Goal: Transaction & Acquisition: Download file/media

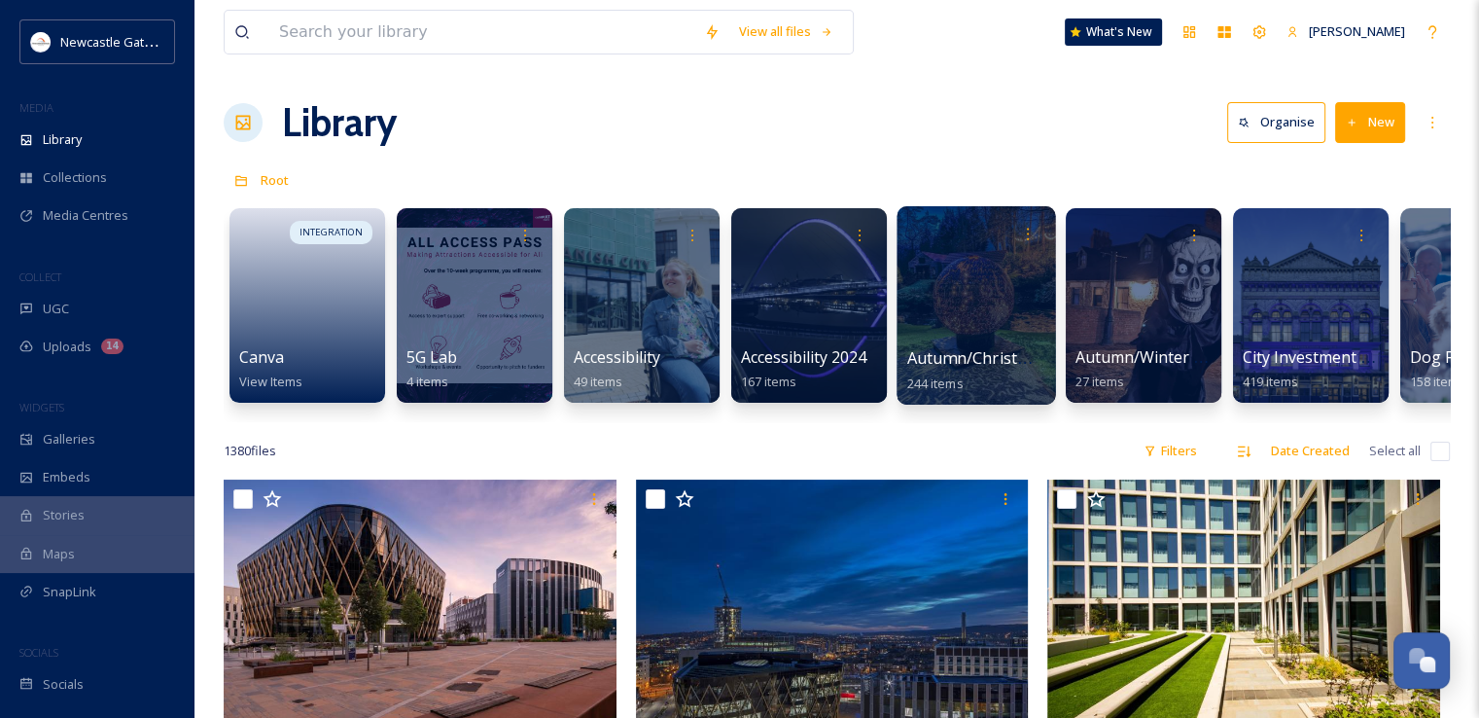
click at [1006, 296] on div at bounding box center [976, 305] width 158 height 198
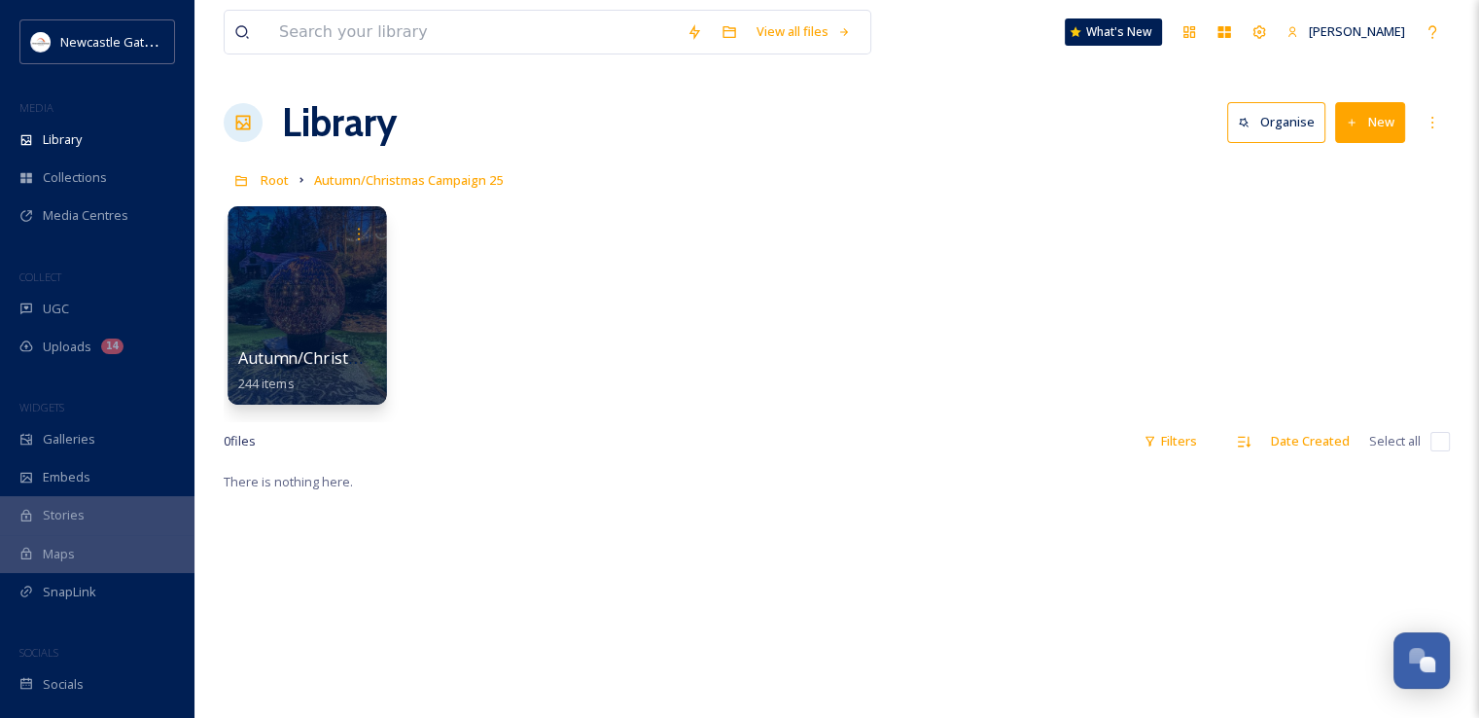
click at [314, 291] on div at bounding box center [307, 305] width 158 height 198
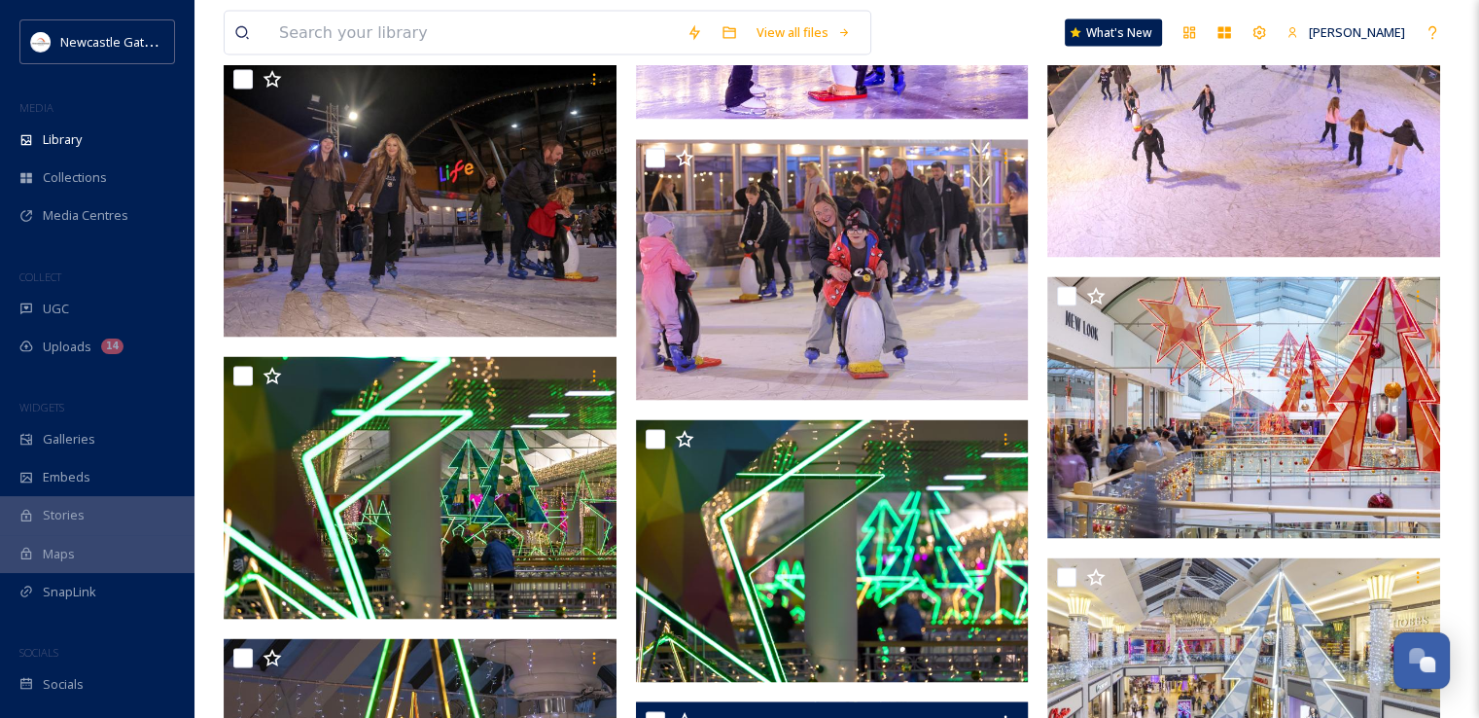
scroll to position [3501, 0]
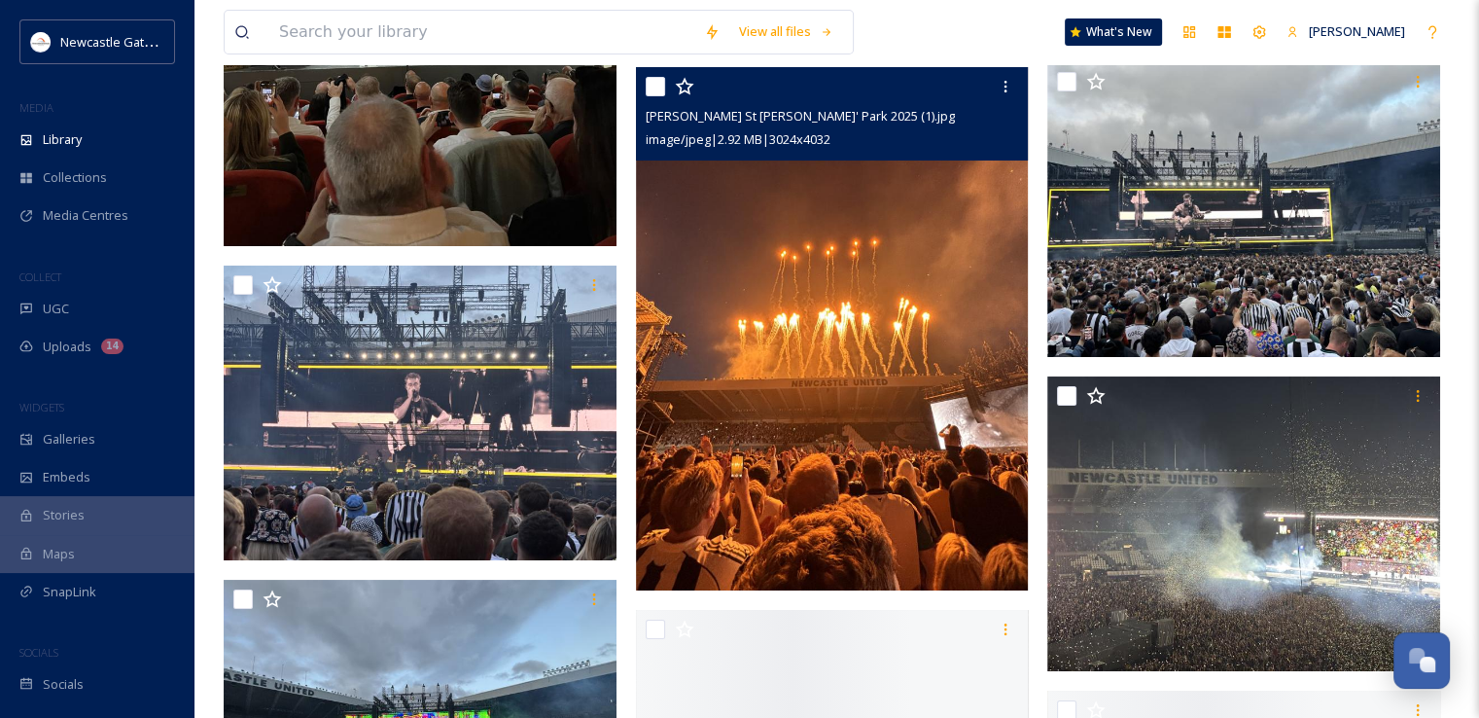
scroll to position [7974, 0]
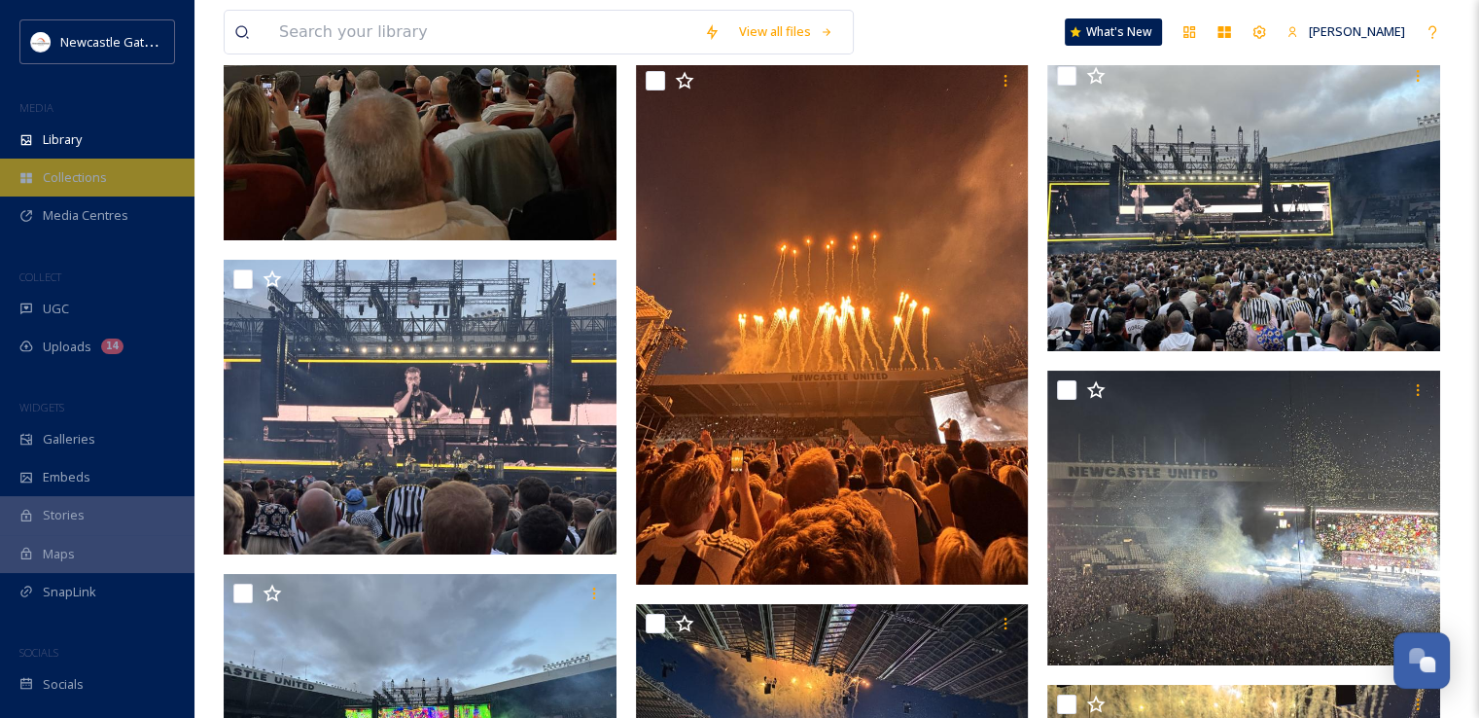
click at [56, 177] on span "Collections" at bounding box center [75, 177] width 64 height 18
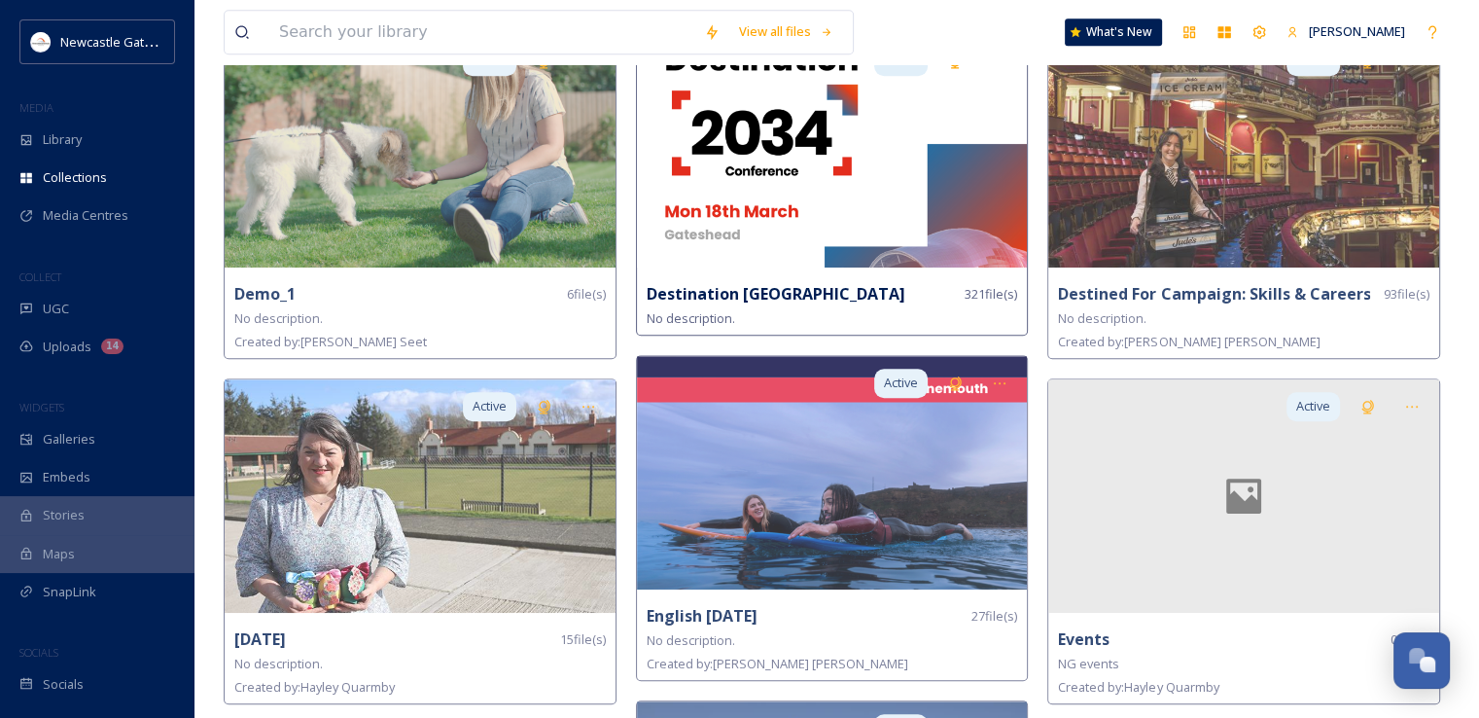
scroll to position [1361, 0]
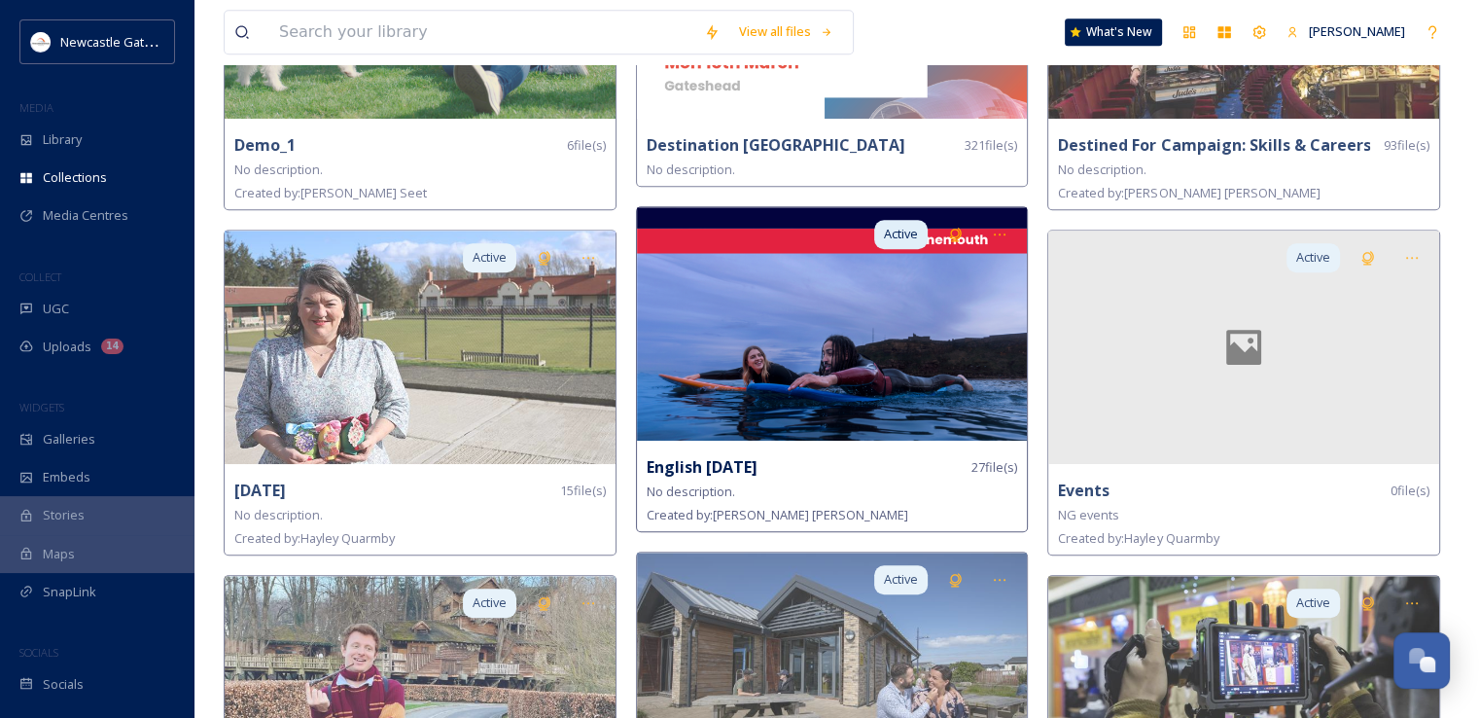
click at [757, 458] on strong "English [DATE]" at bounding box center [702, 466] width 111 height 21
click at [867, 333] on img at bounding box center [832, 323] width 391 height 233
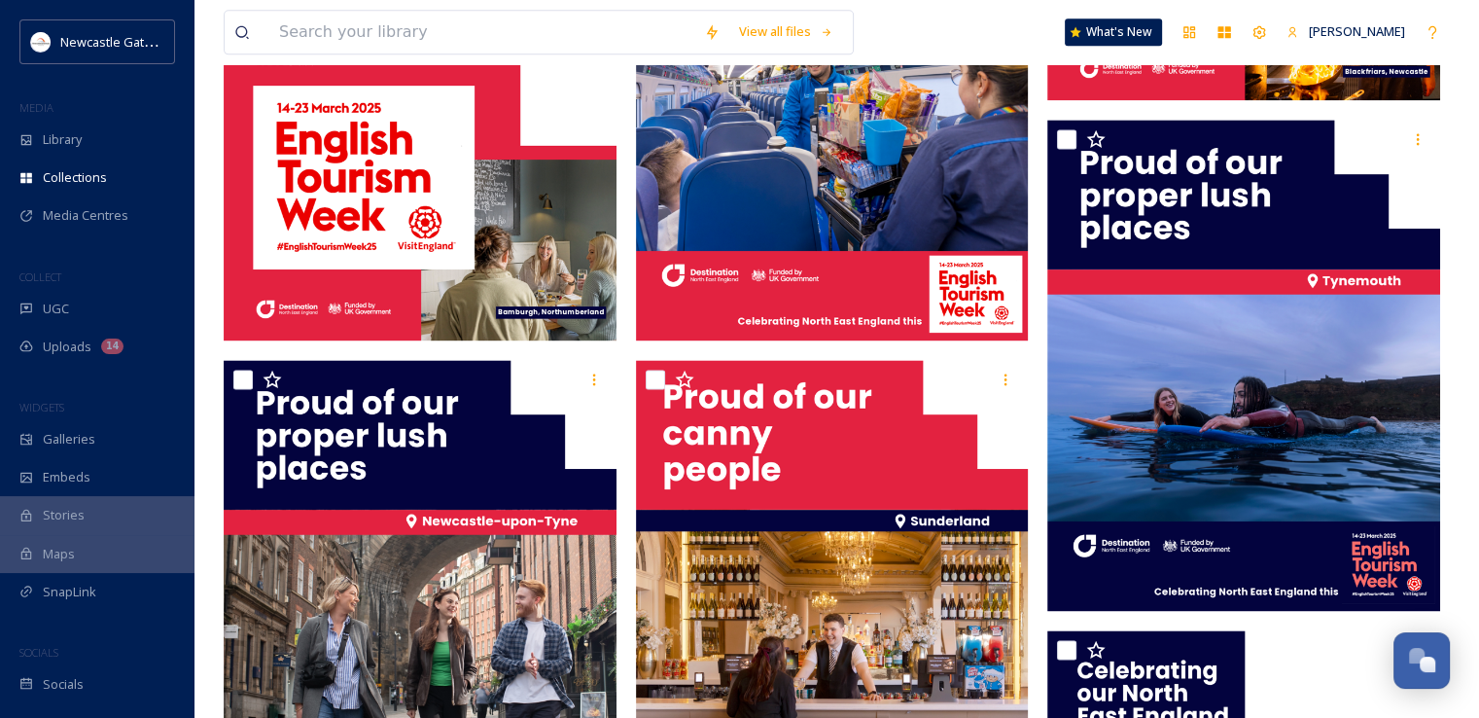
scroll to position [2820, 0]
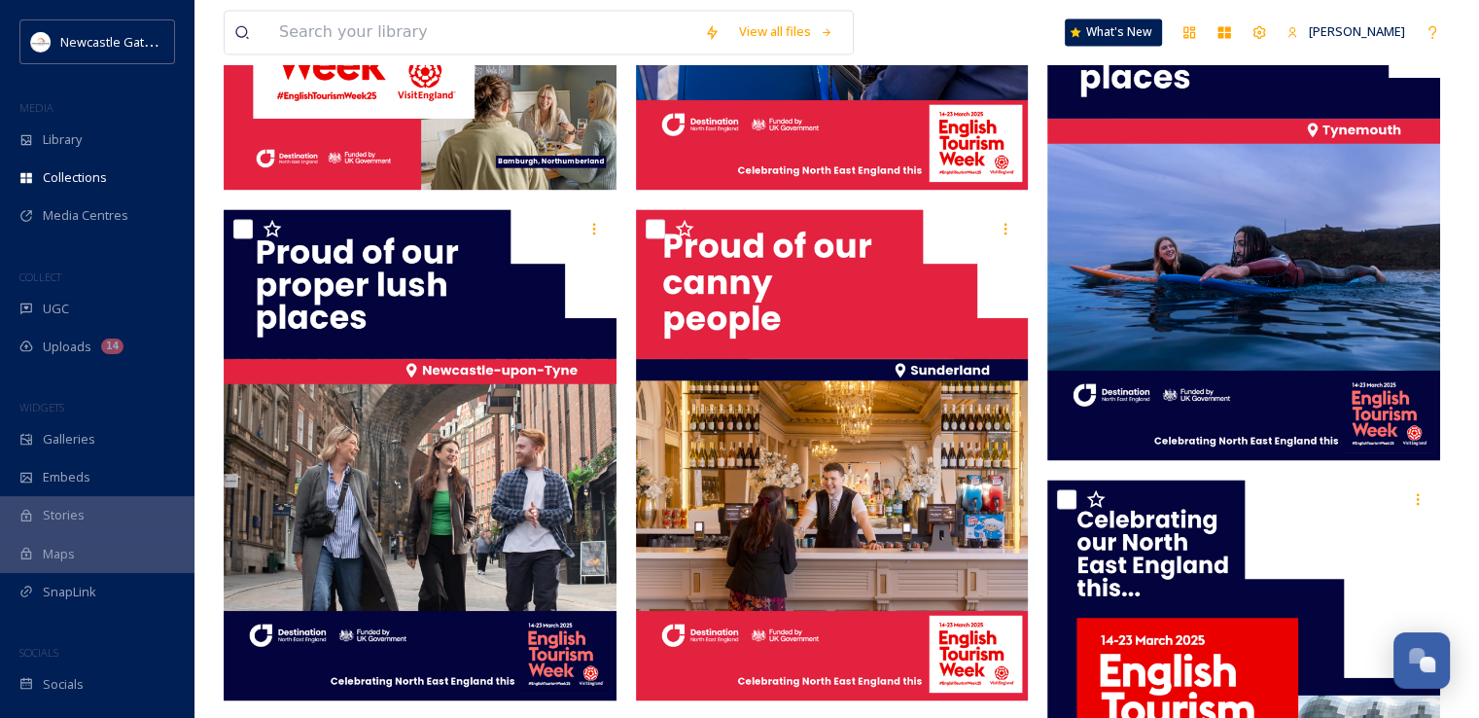
click at [1276, 265] on img at bounding box center [1243, 214] width 393 height 491
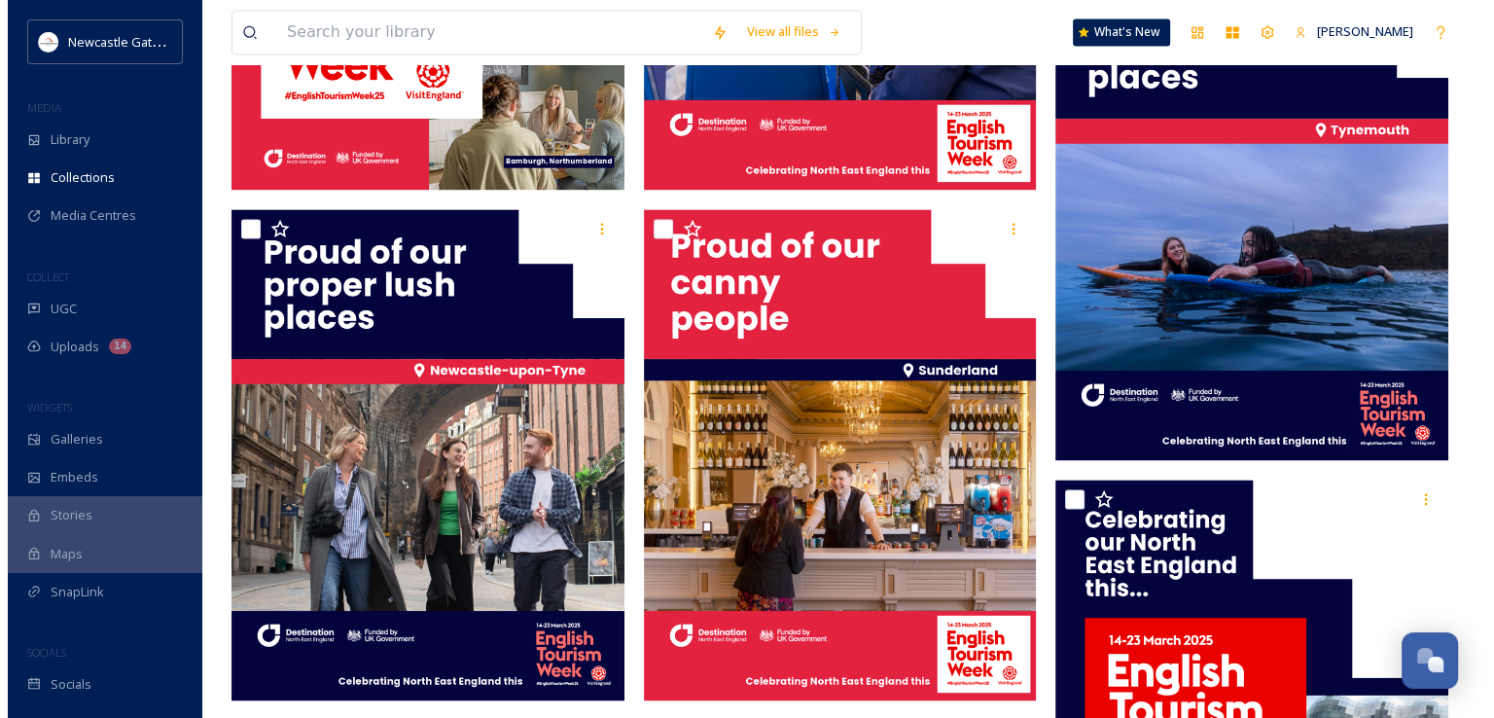
scroll to position [2812, 0]
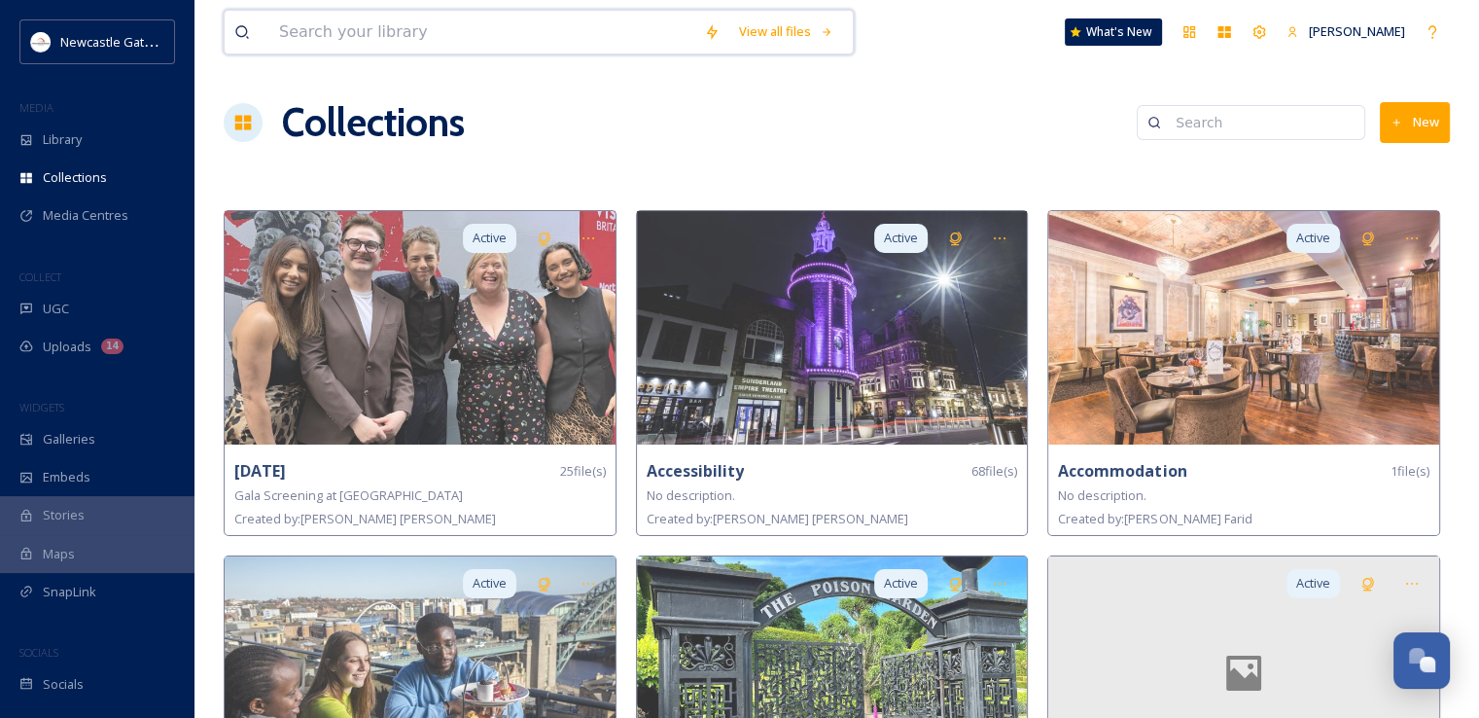
drag, startPoint x: 346, startPoint y: 26, endPoint x: 349, endPoint y: 41, distance: 14.9
click at [346, 30] on input at bounding box center [481, 32] width 425 height 43
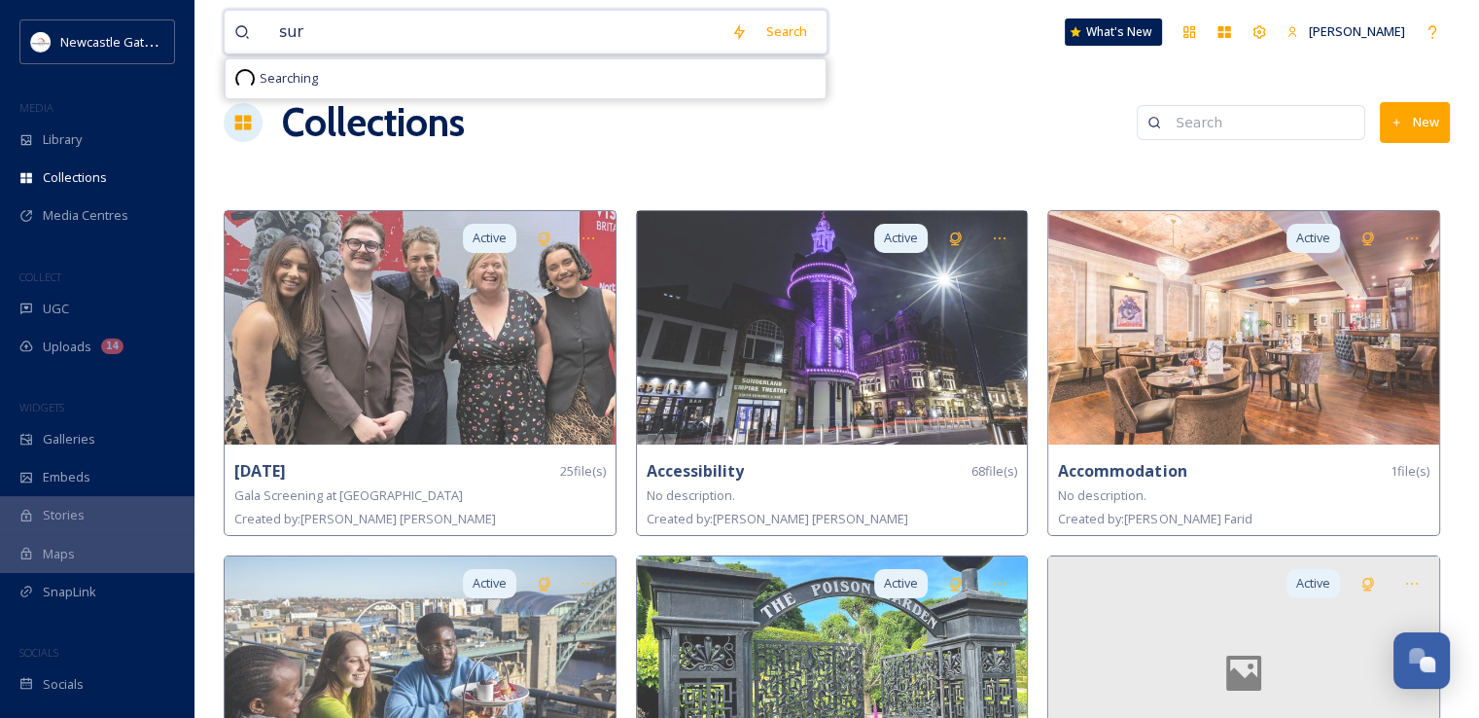
type input "surf"
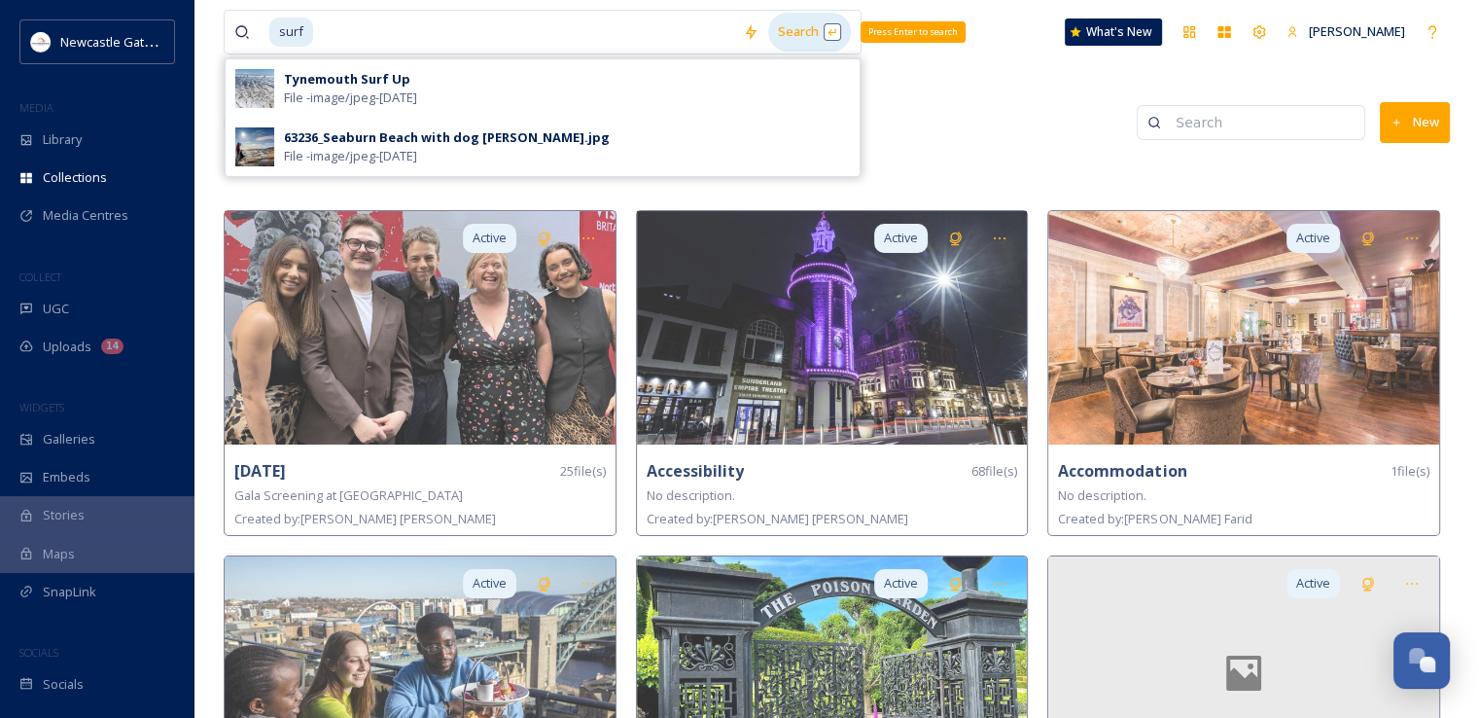
click at [777, 34] on div "Search Press Enter to search" at bounding box center [809, 32] width 83 height 38
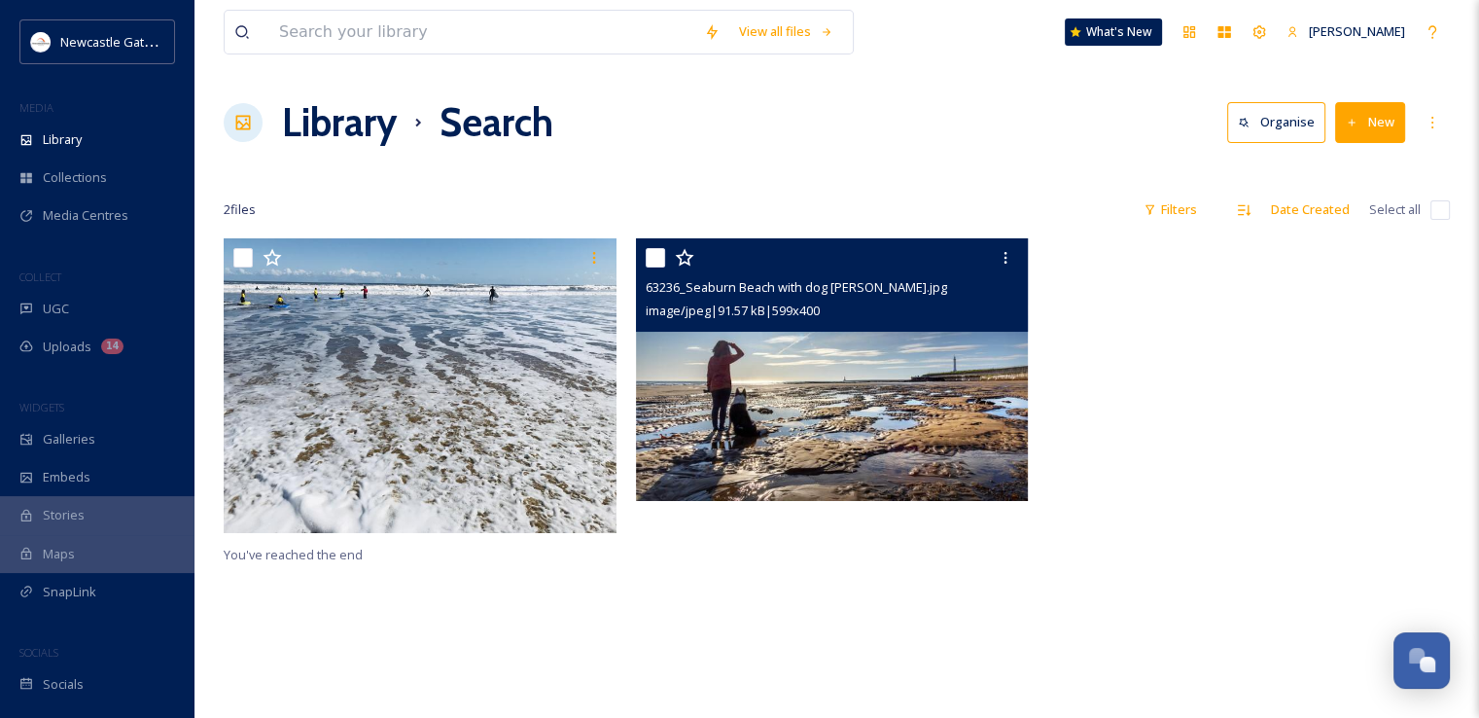
click at [902, 405] on img at bounding box center [832, 369] width 393 height 263
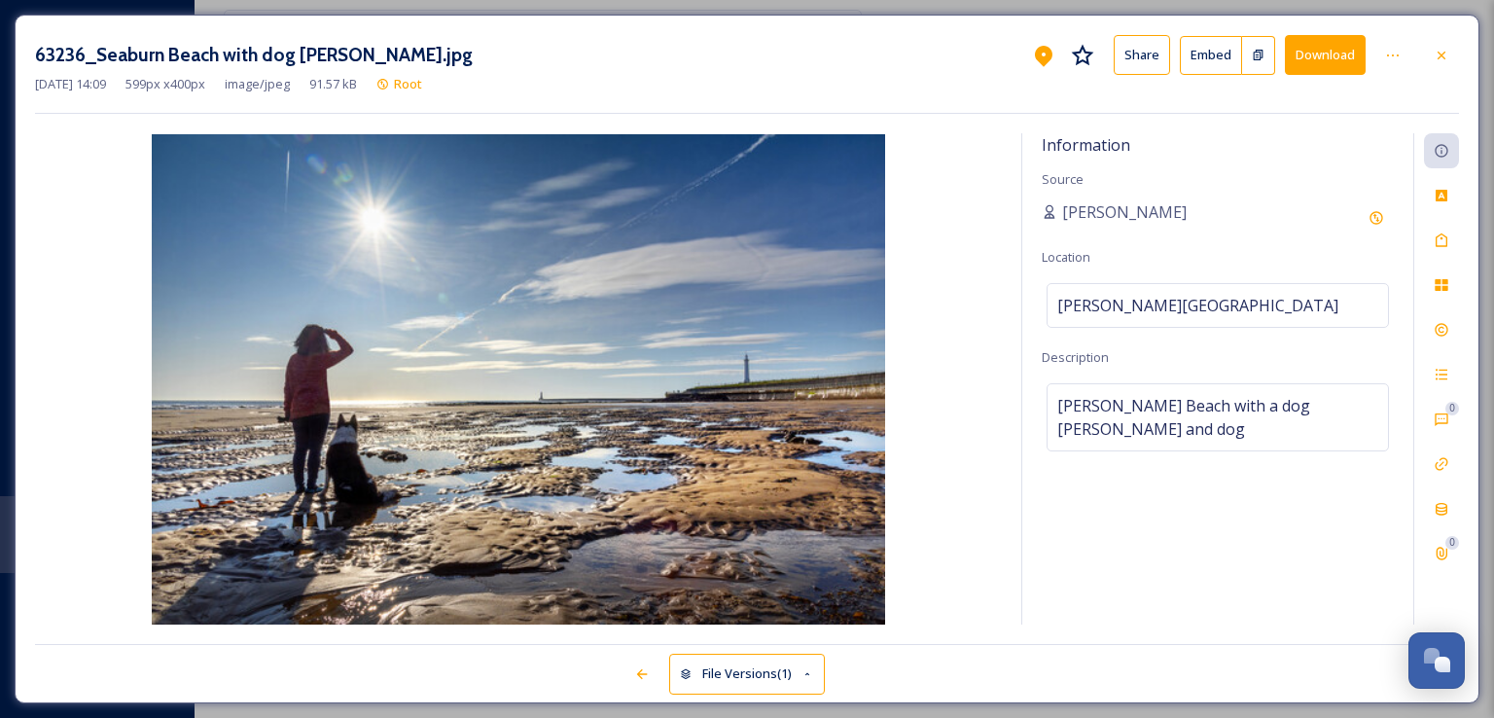
click at [1338, 45] on button "Download" at bounding box center [1325, 55] width 81 height 40
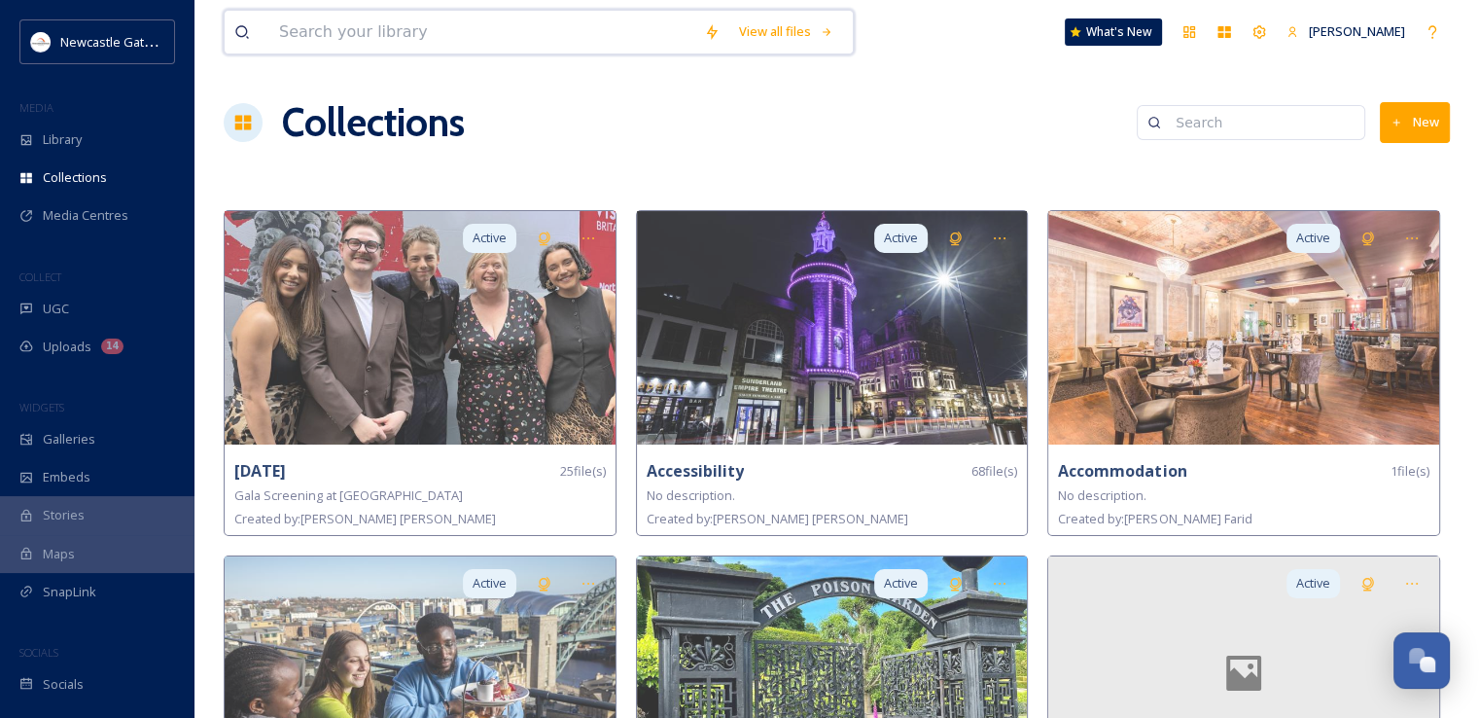
click at [312, 30] on input at bounding box center [481, 32] width 425 height 43
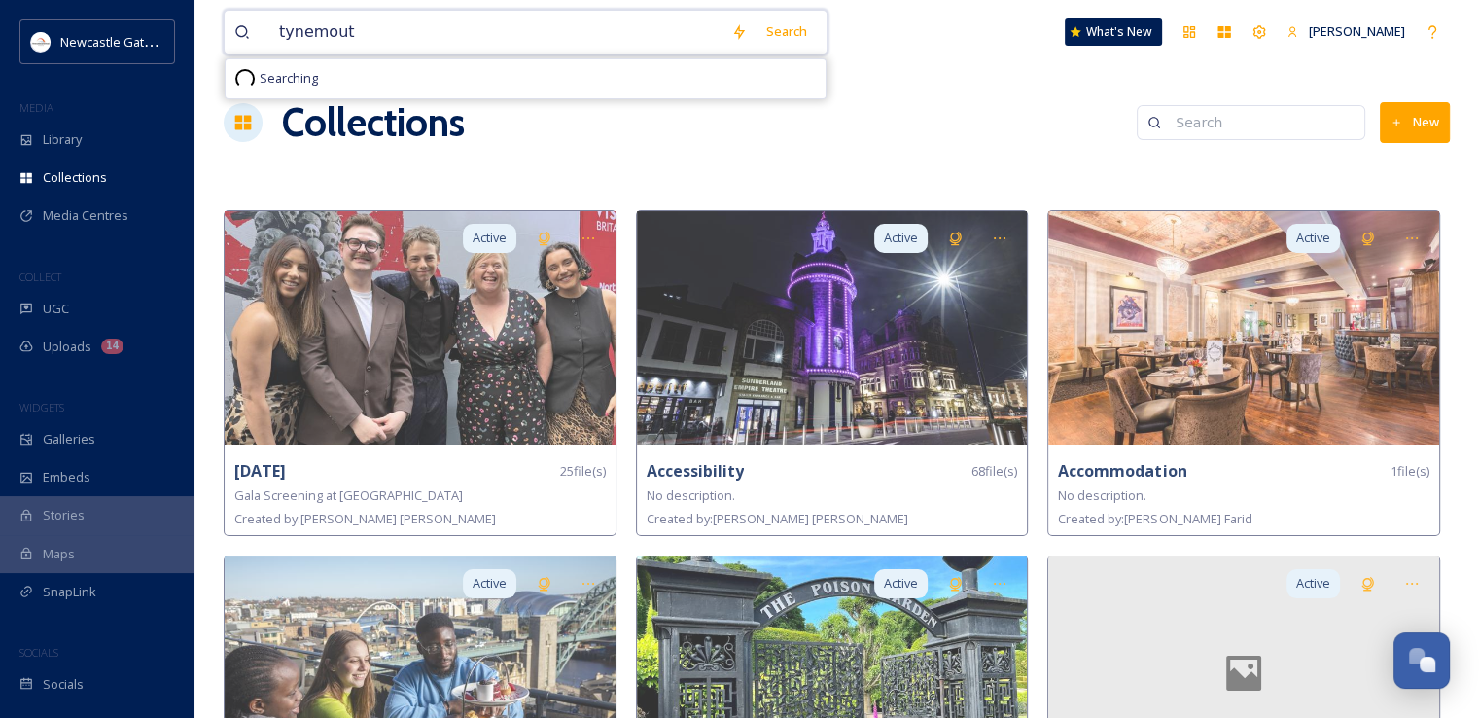
type input "tynemouth"
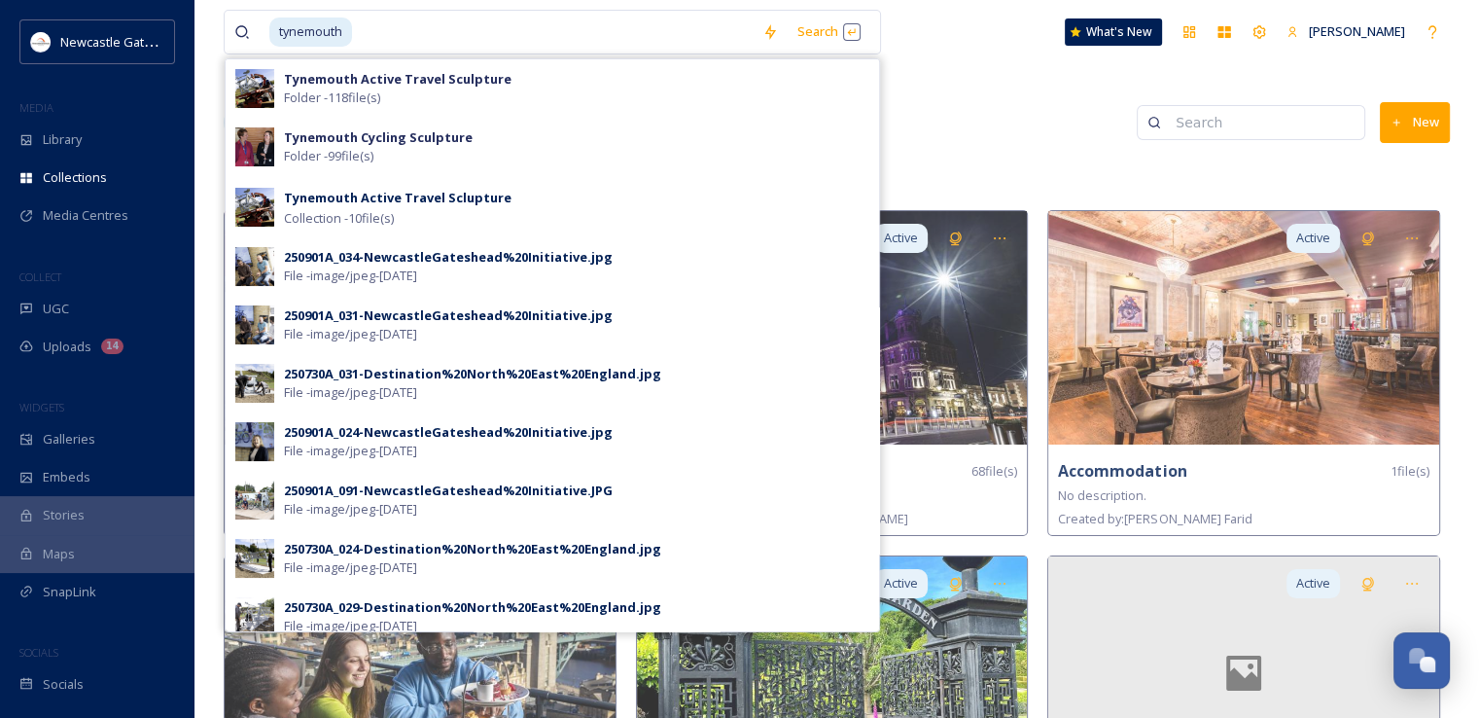
click at [965, 107] on div "Collections New" at bounding box center [837, 122] width 1226 height 58
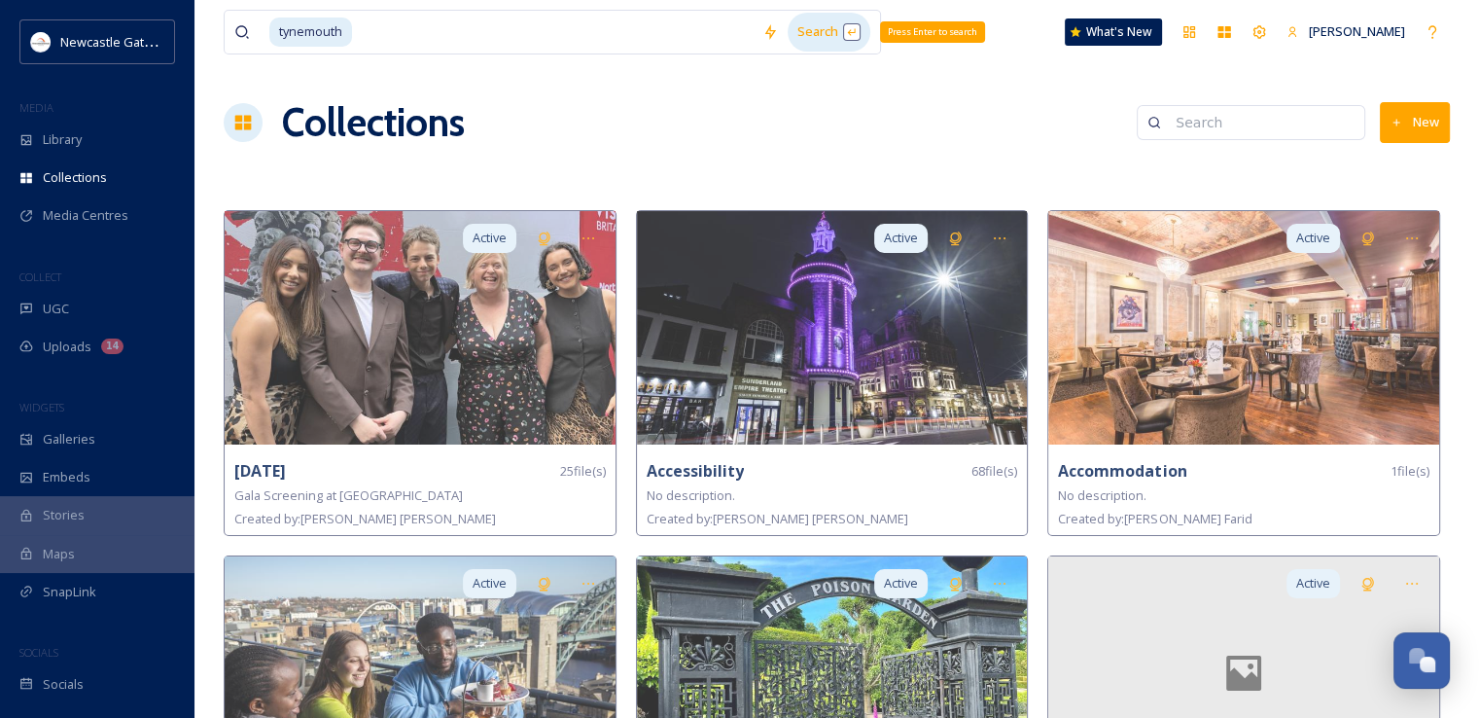
click at [801, 30] on div "Search Press Enter to search" at bounding box center [829, 32] width 83 height 38
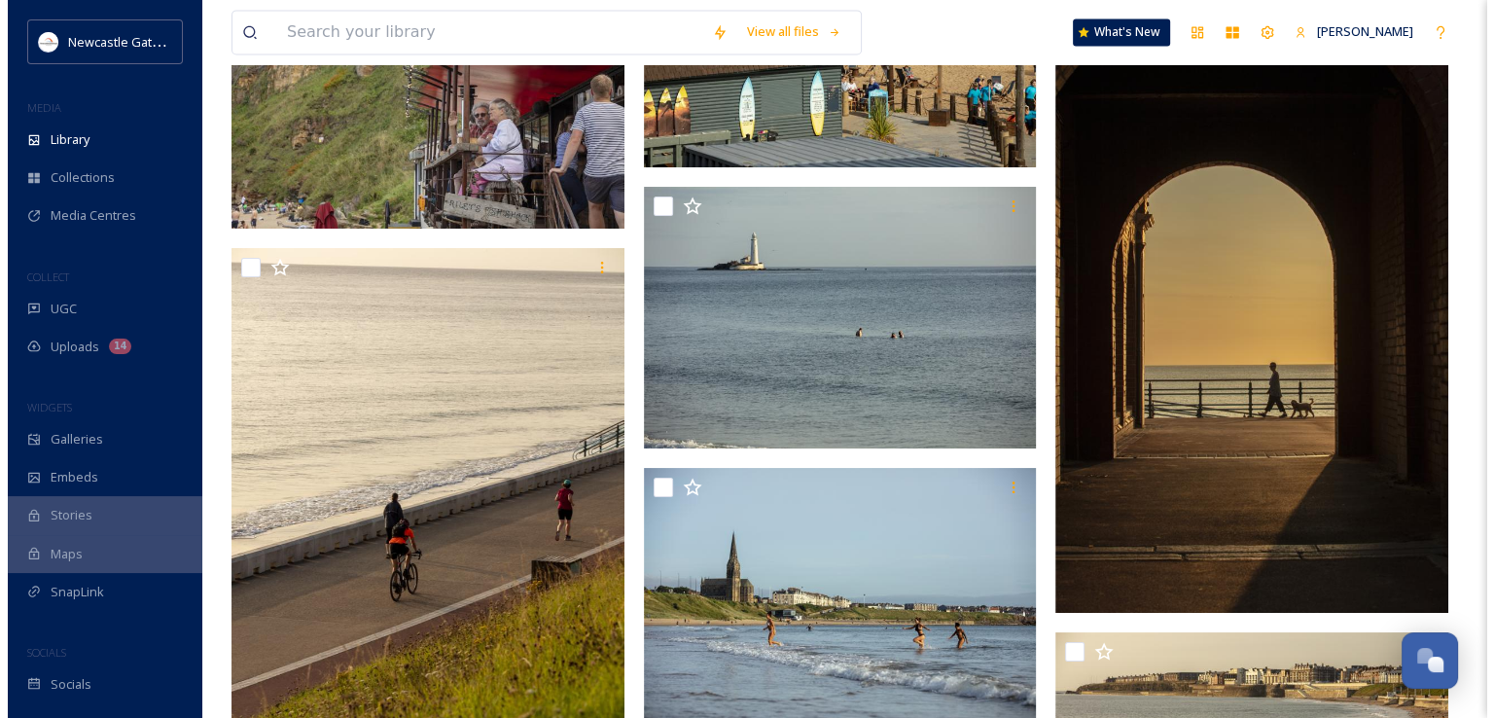
scroll to position [24504, 0]
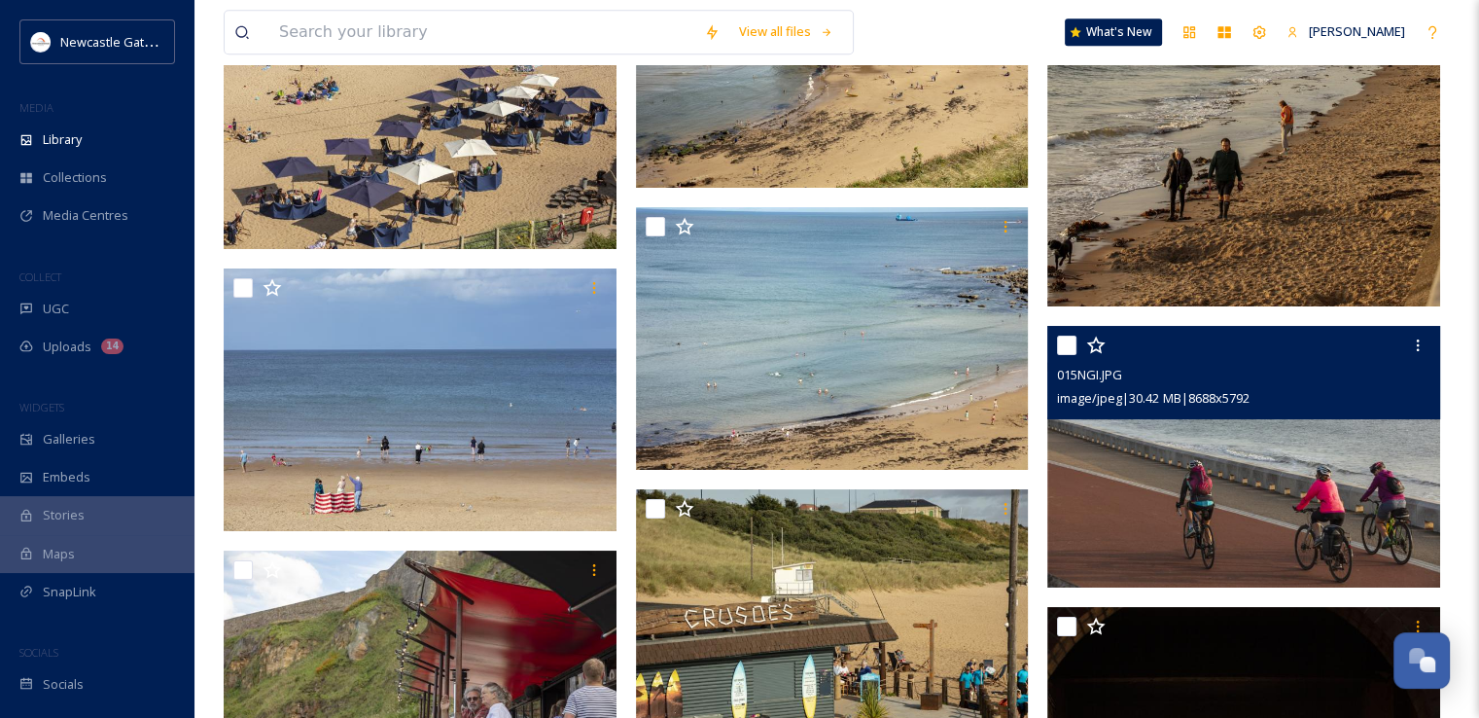
click at [1302, 452] on img at bounding box center [1243, 457] width 393 height 263
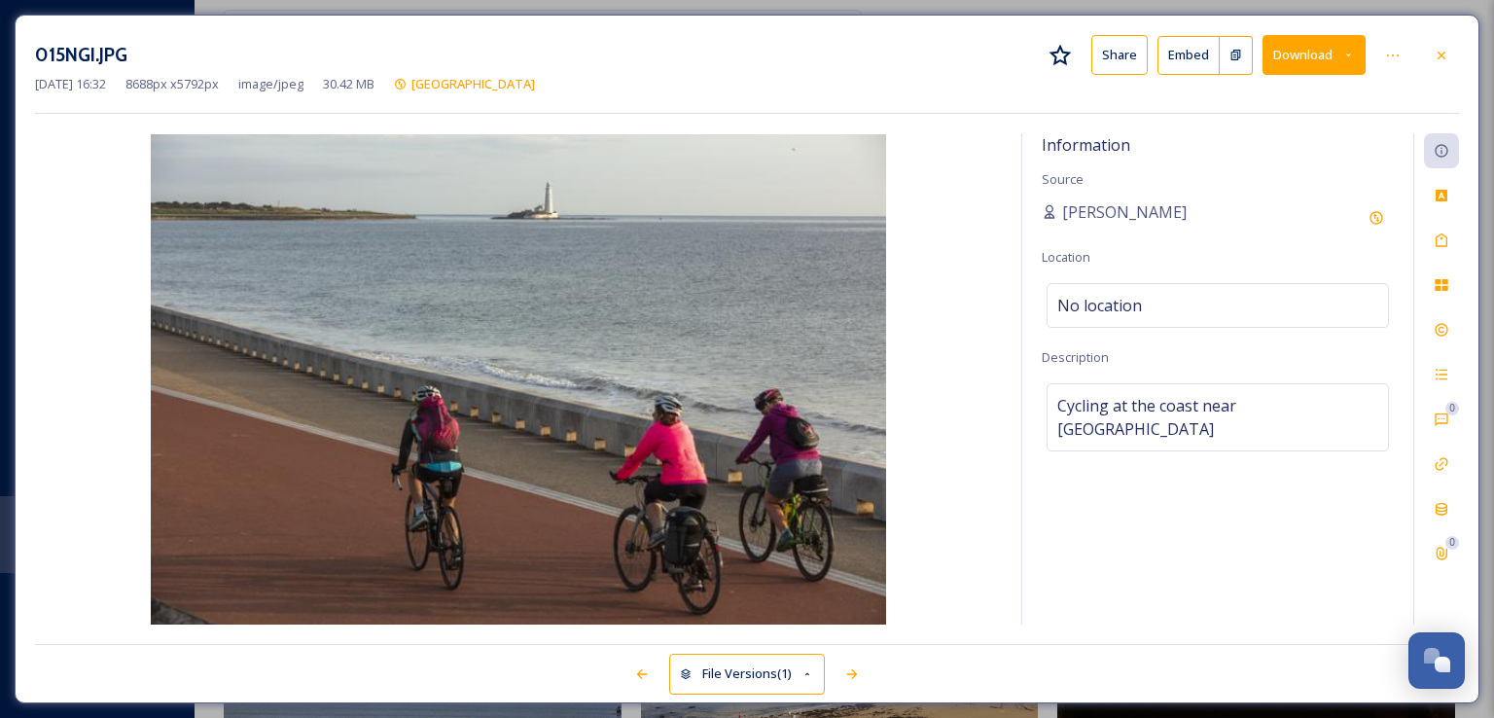
click at [1323, 52] on button "Download" at bounding box center [1313, 55] width 103 height 40
